Goal: Task Accomplishment & Management: Manage account settings

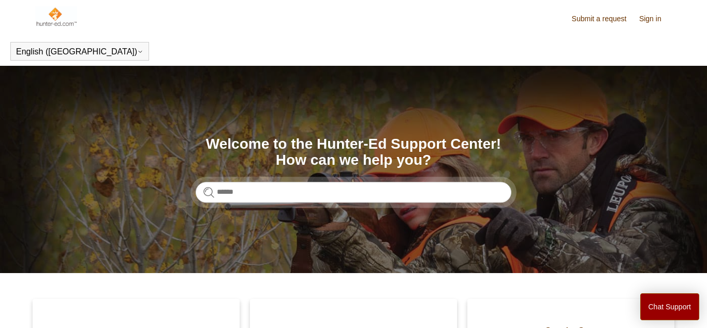
click at [654, 19] on link "Sign in" at bounding box center [655, 18] width 33 height 11
click at [636, 13] on span "Ezekiel Bernard" at bounding box center [629, 17] width 68 height 9
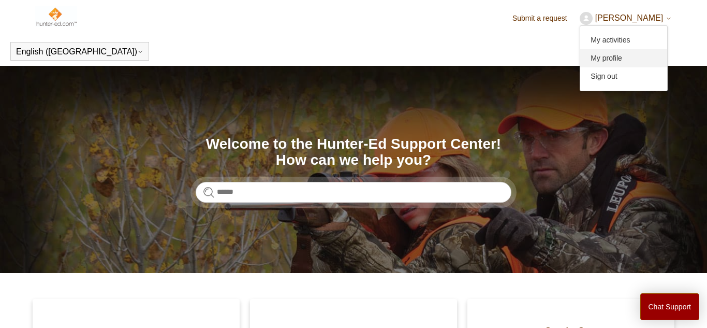
click at [630, 55] on link "My profile" at bounding box center [623, 58] width 87 height 18
